Goal: Information Seeking & Learning: Check status

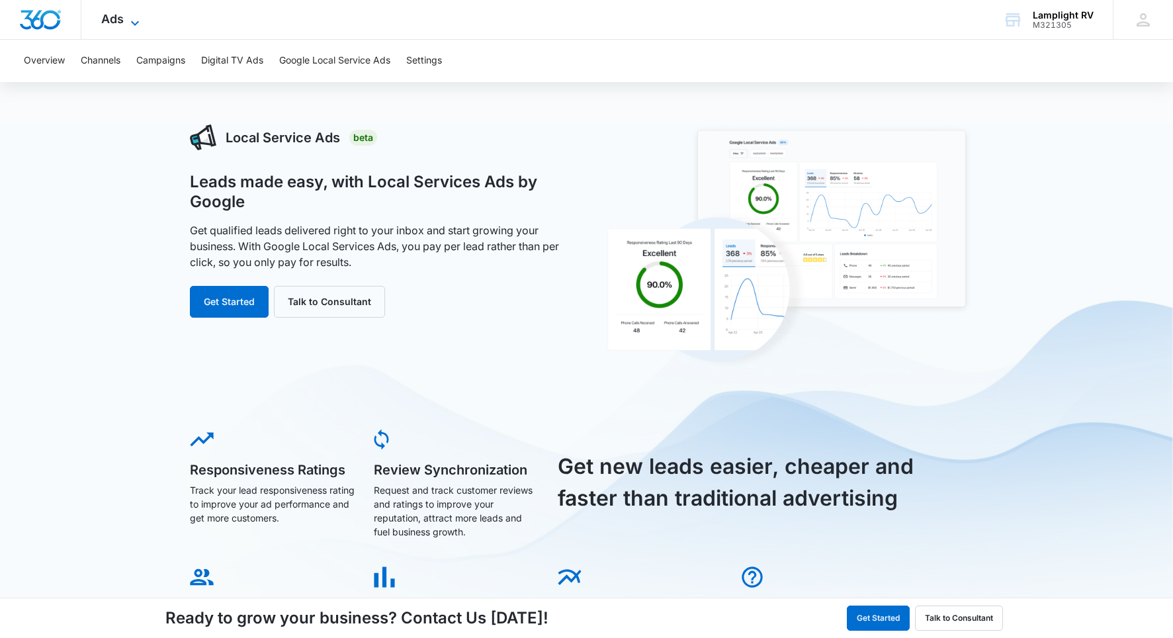
click at [123, 25] on span "Ads" at bounding box center [112, 19] width 22 height 14
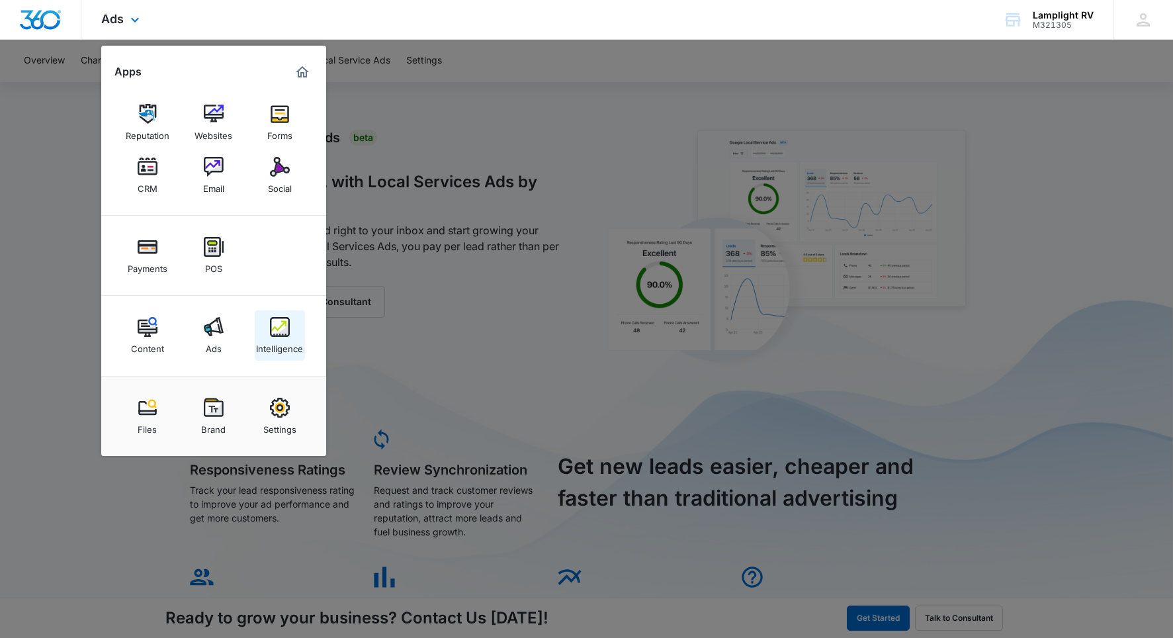
click at [275, 320] on img at bounding box center [280, 327] width 20 height 20
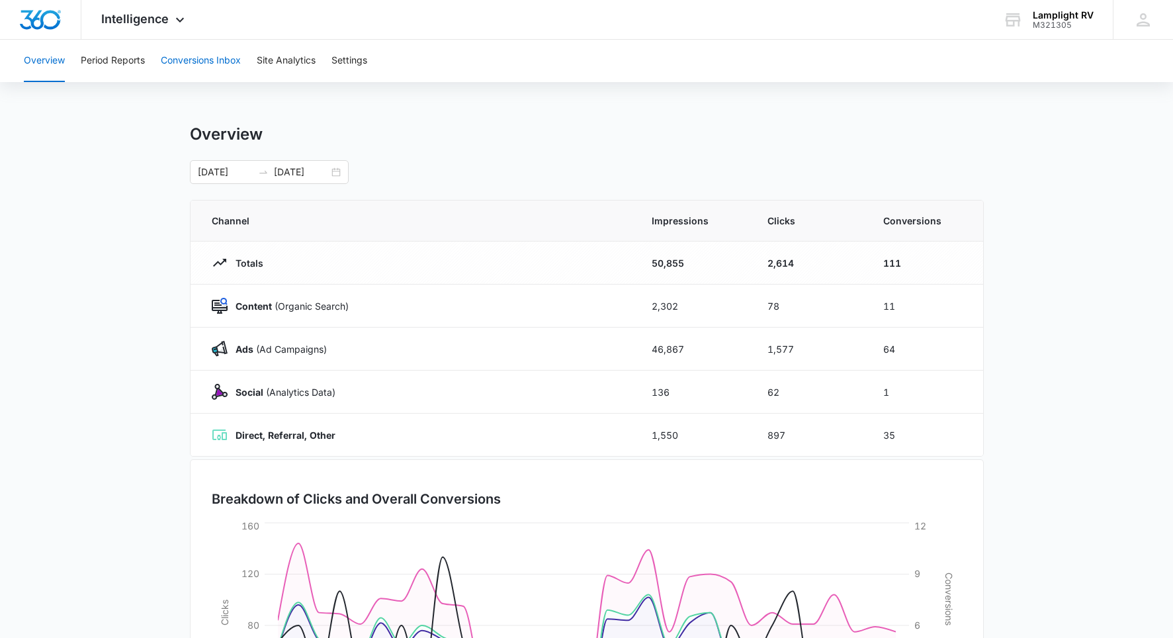
click at [229, 66] on button "Conversions Inbox" at bounding box center [201, 61] width 80 height 42
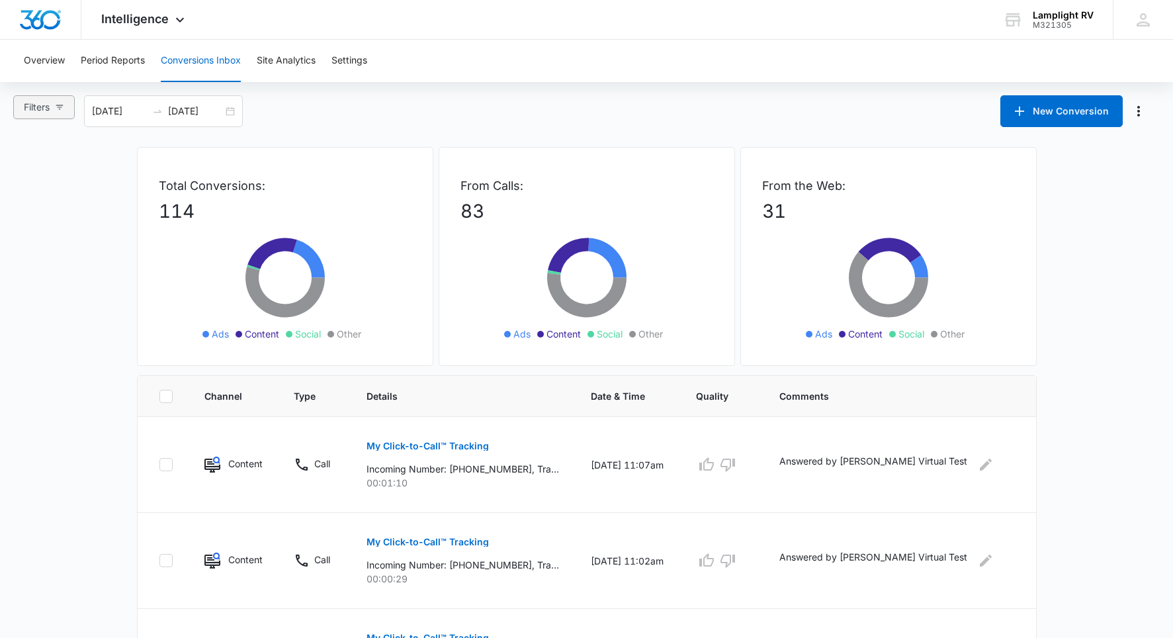
click at [42, 109] on span "Filters" at bounding box center [37, 107] width 26 height 15
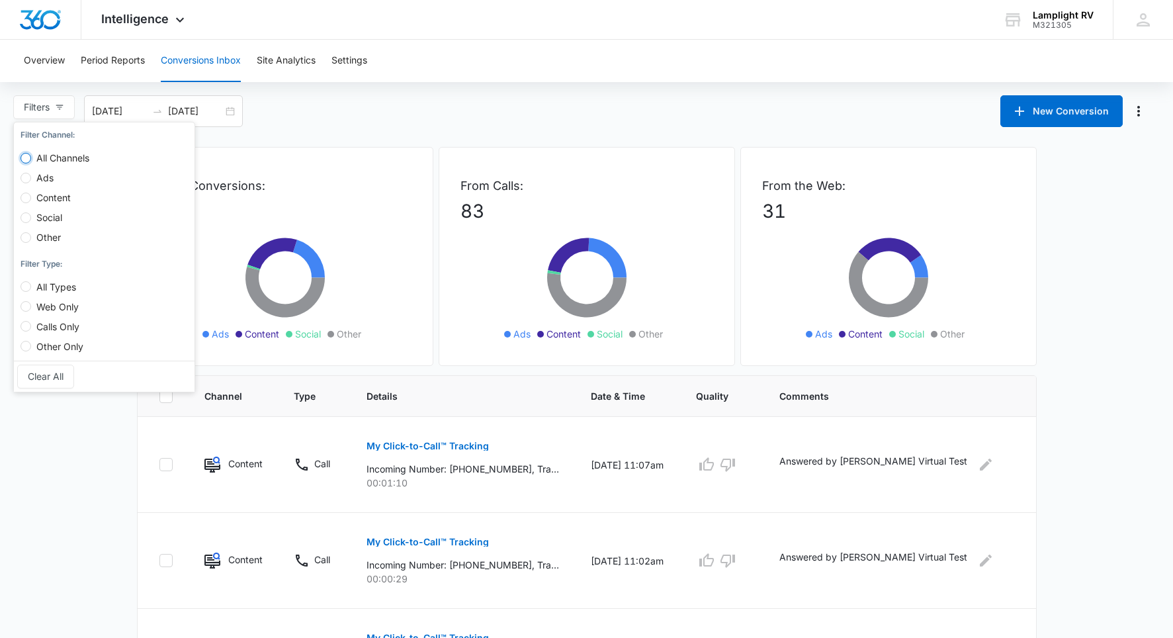
click at [29, 156] on input "All Channels" at bounding box center [26, 158] width 11 height 11
radio input "true"
click at [28, 287] on input "All Types" at bounding box center [26, 286] width 11 height 11
radio input "true"
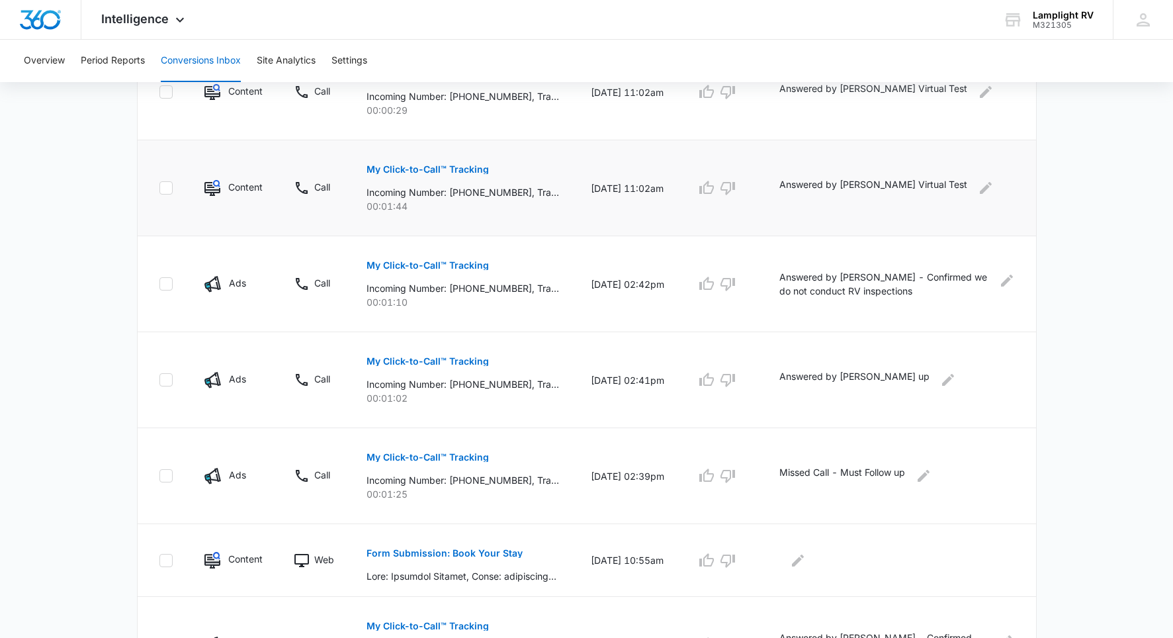
scroll to position [506, 0]
